Goal: Subscribe to service/newsletter

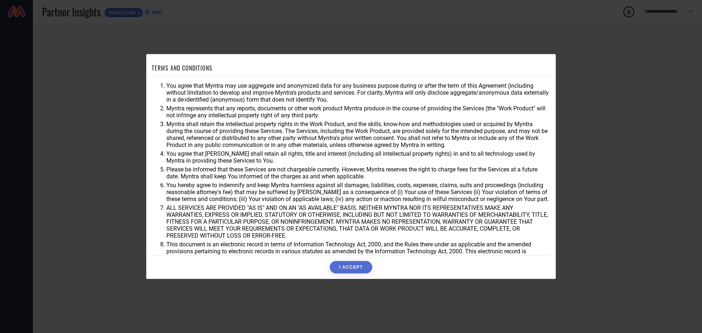
click at [347, 263] on button "I ACCEPT" at bounding box center [351, 267] width 42 height 12
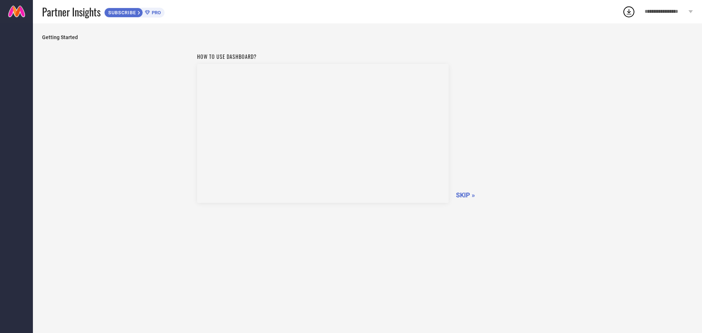
click at [155, 12] on span "PRO" at bounding box center [155, 12] width 11 height 5
click at [632, 14] on icon at bounding box center [628, 11] width 13 height 13
click at [192, 14] on div "Partner Insights SUBSCRIBE PRO" at bounding box center [332, 11] width 580 height 23
drag, startPoint x: 559, startPoint y: 84, endPoint x: 449, endPoint y: 61, distance: 112.9
click at [555, 83] on div "How to use dashboard? SKIP »" at bounding box center [367, 185] width 651 height 273
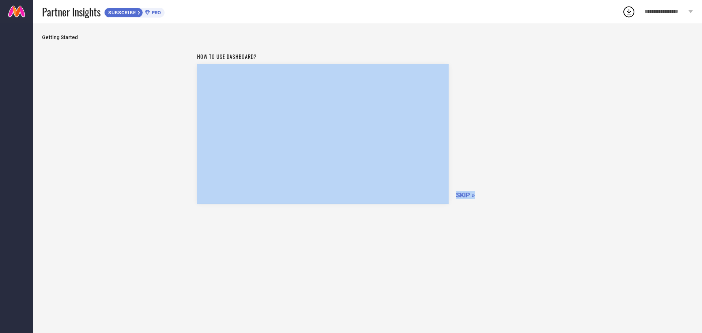
click at [152, 12] on span "PRO" at bounding box center [155, 12] width 11 height 5
